Goal: Navigation & Orientation: Go to known website

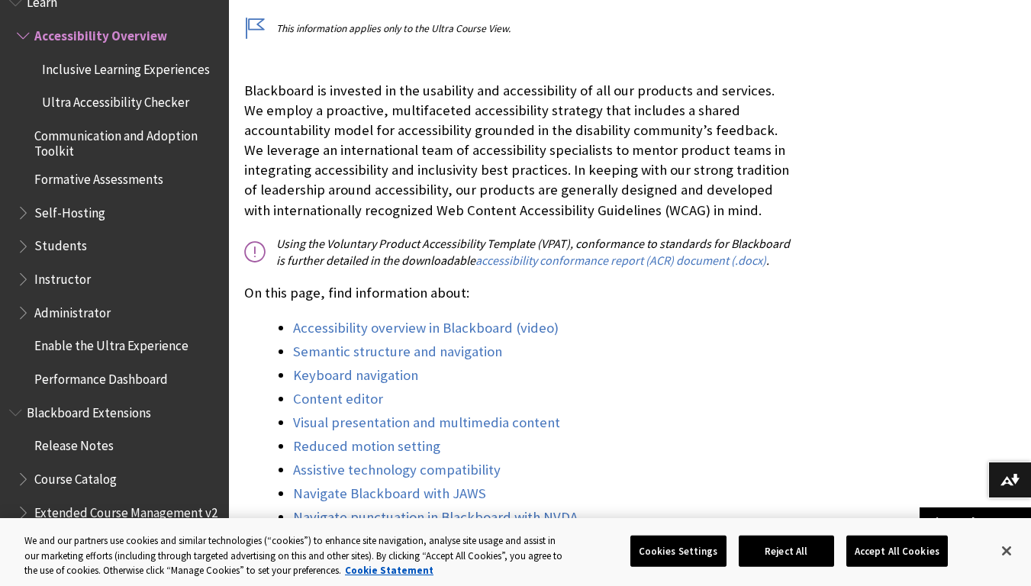
scroll to position [305, 0]
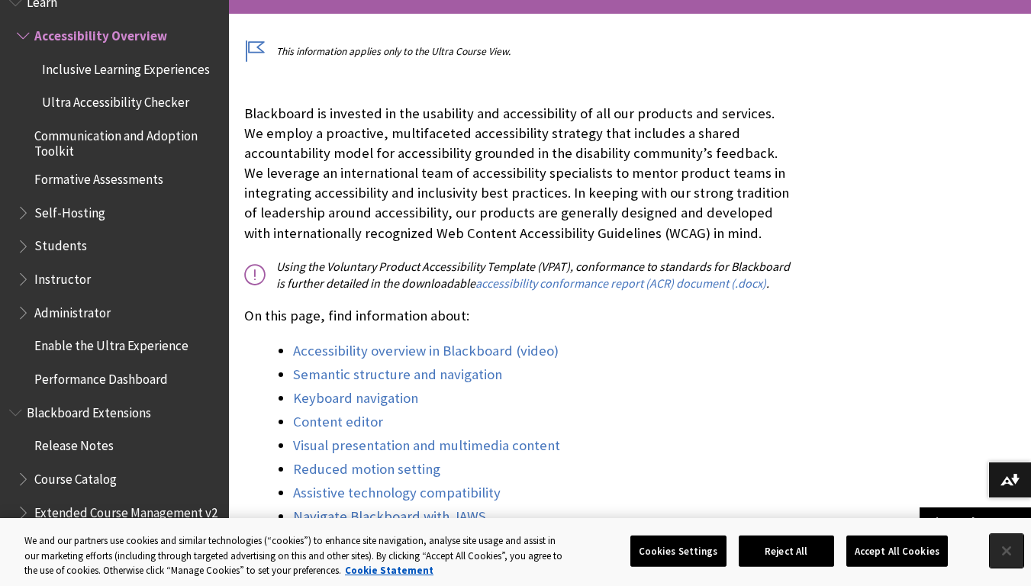
click at [1009, 547] on button "Close" at bounding box center [1007, 551] width 34 height 34
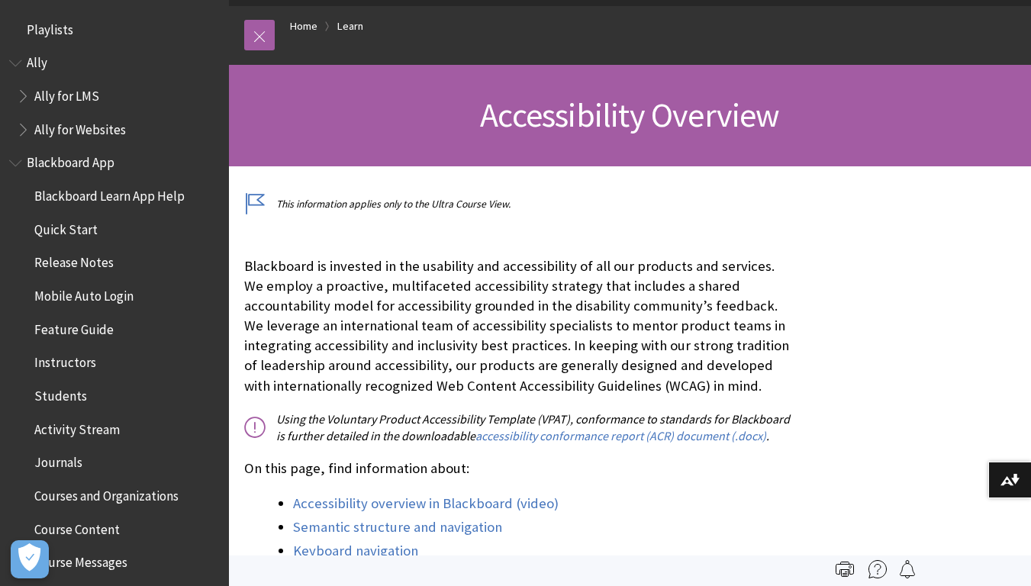
scroll to position [0, 0]
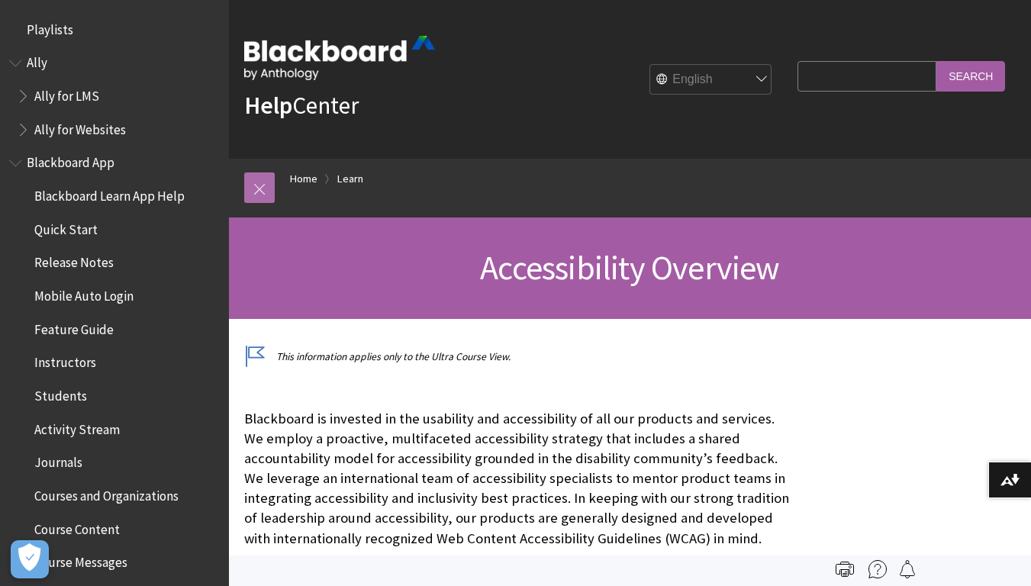
click at [257, 178] on link at bounding box center [259, 187] width 31 height 31
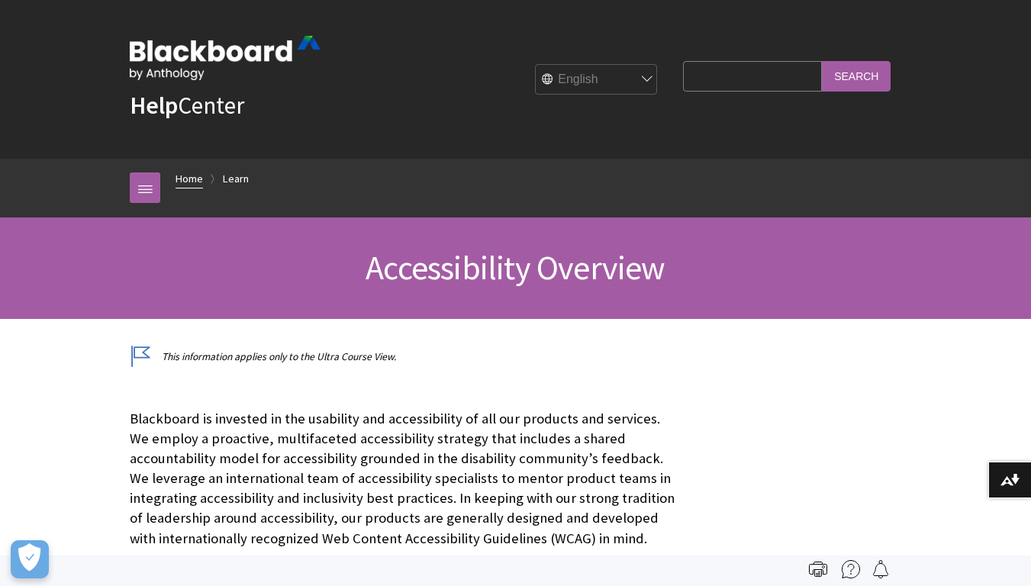
click at [192, 176] on link "Home" at bounding box center [188, 178] width 27 height 19
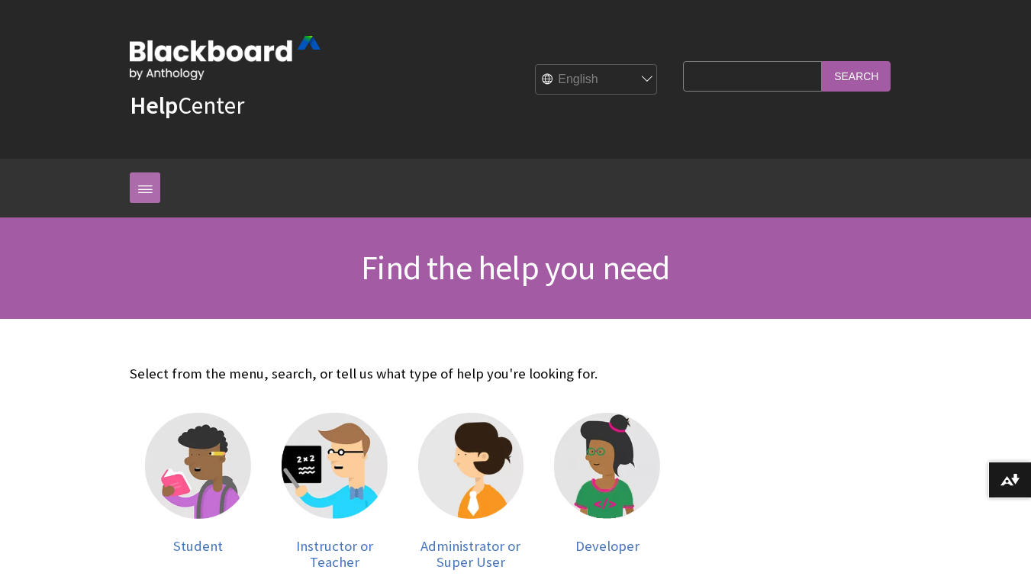
click at [143, 194] on link at bounding box center [145, 187] width 31 height 31
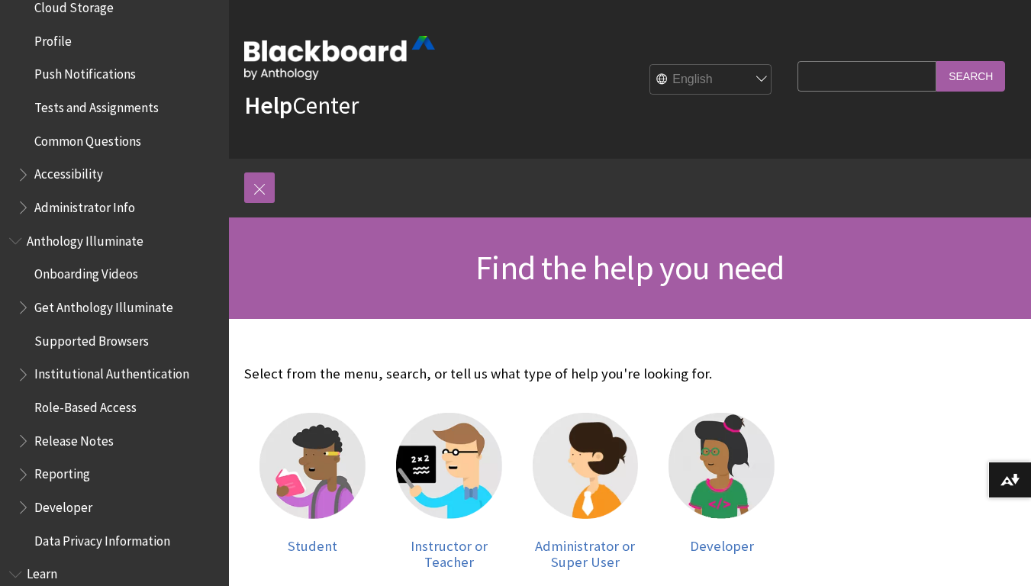
scroll to position [1536, 0]
